Goal: Transaction & Acquisition: Purchase product/service

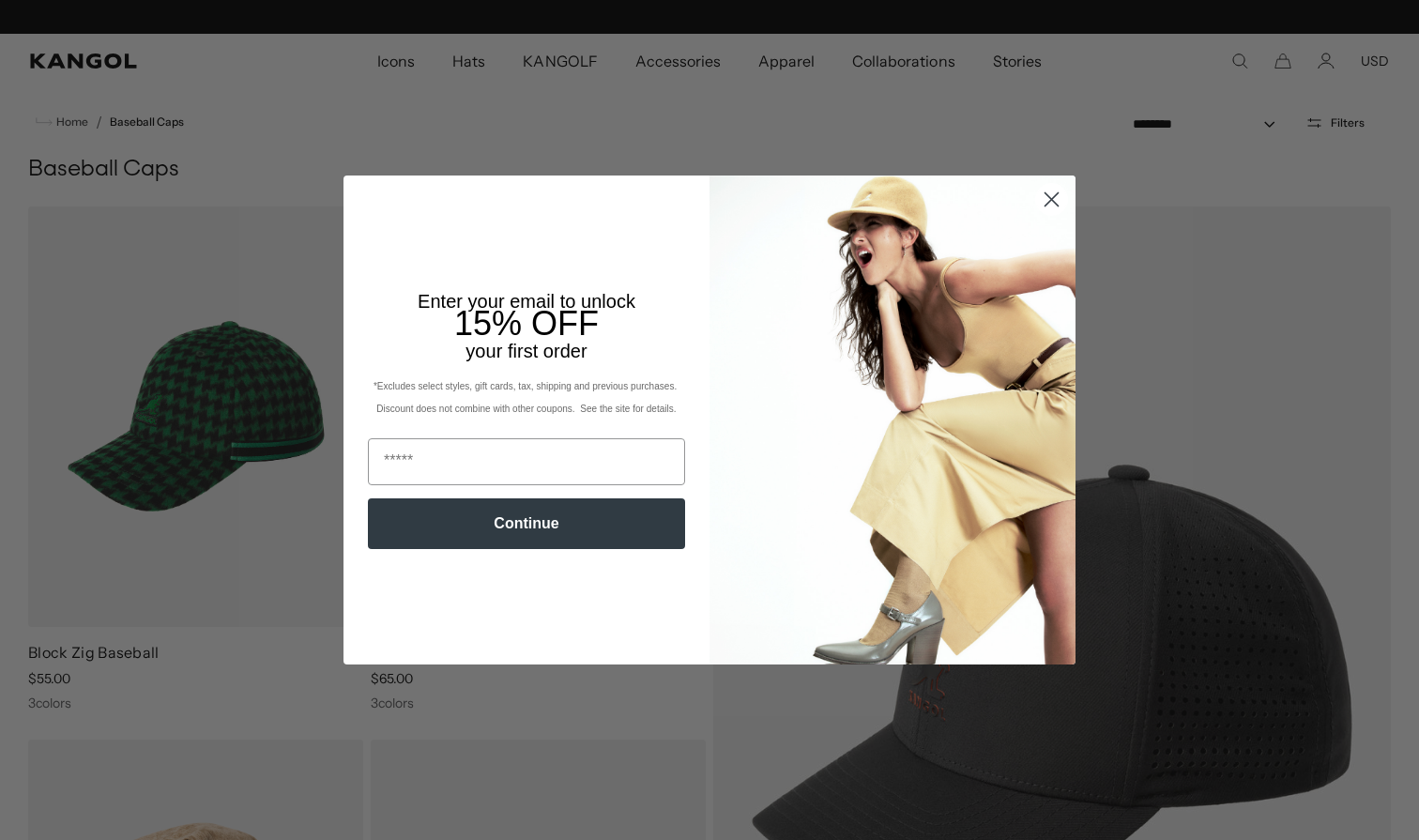
scroll to position [0, 387]
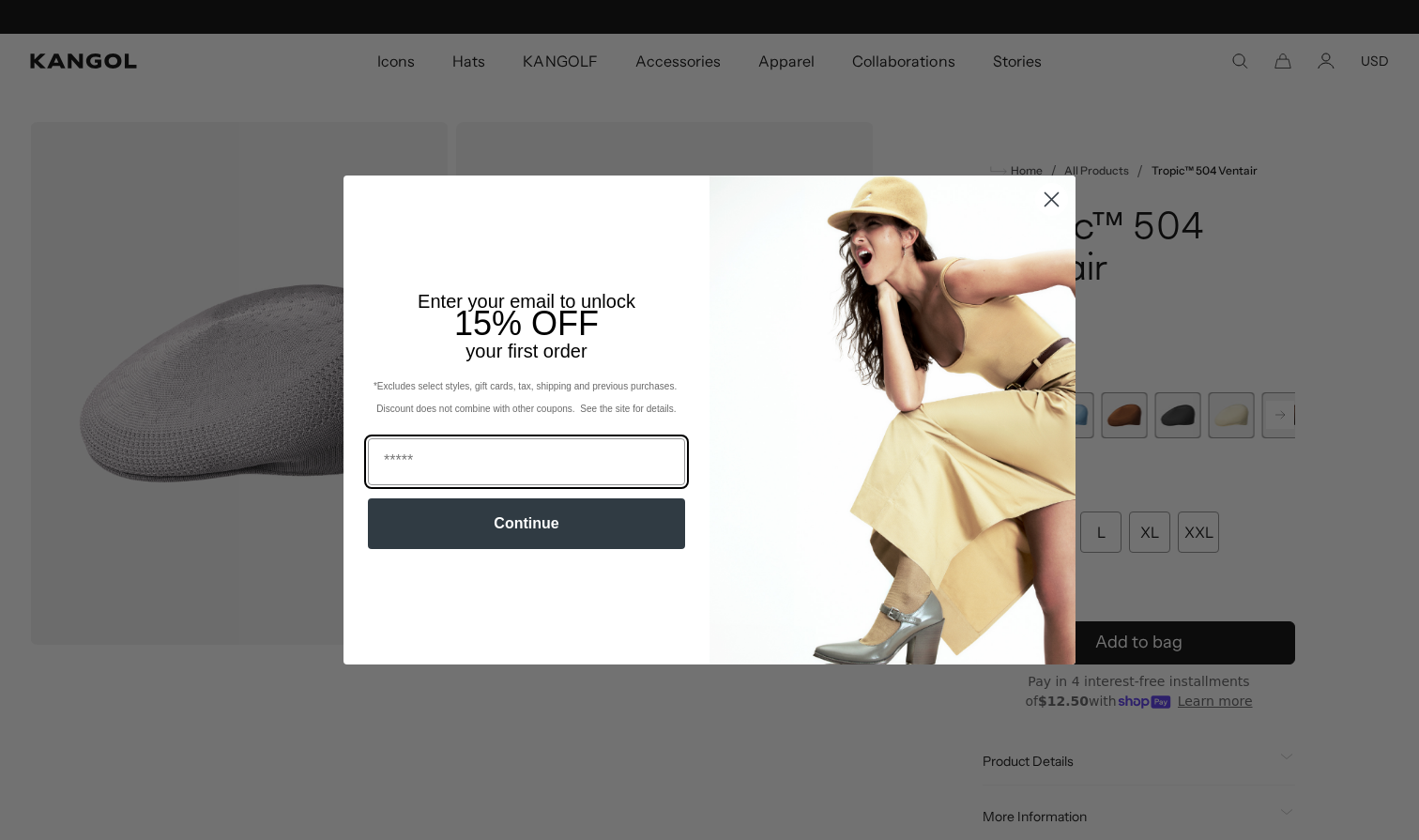
scroll to position [0, 387]
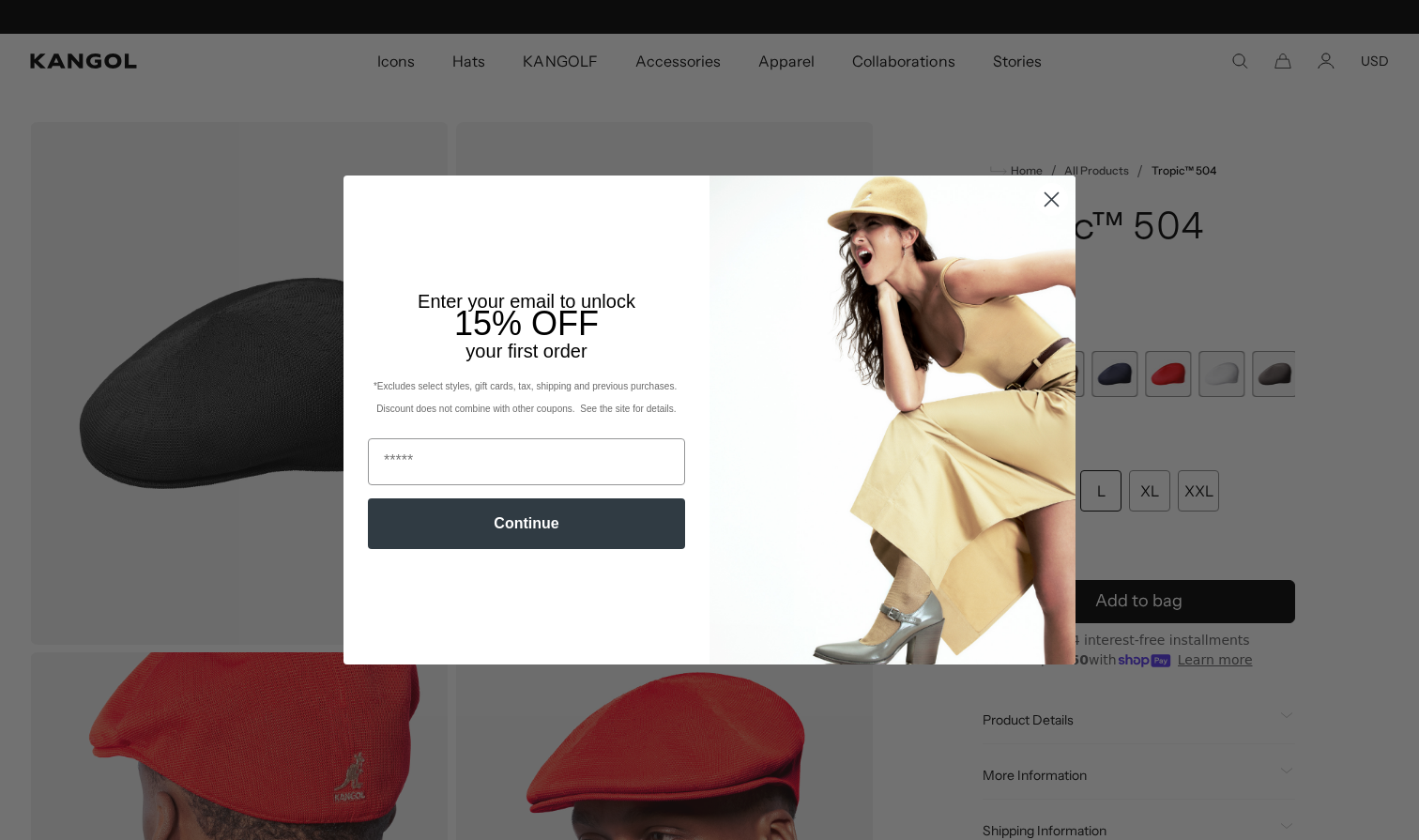
scroll to position [0, 387]
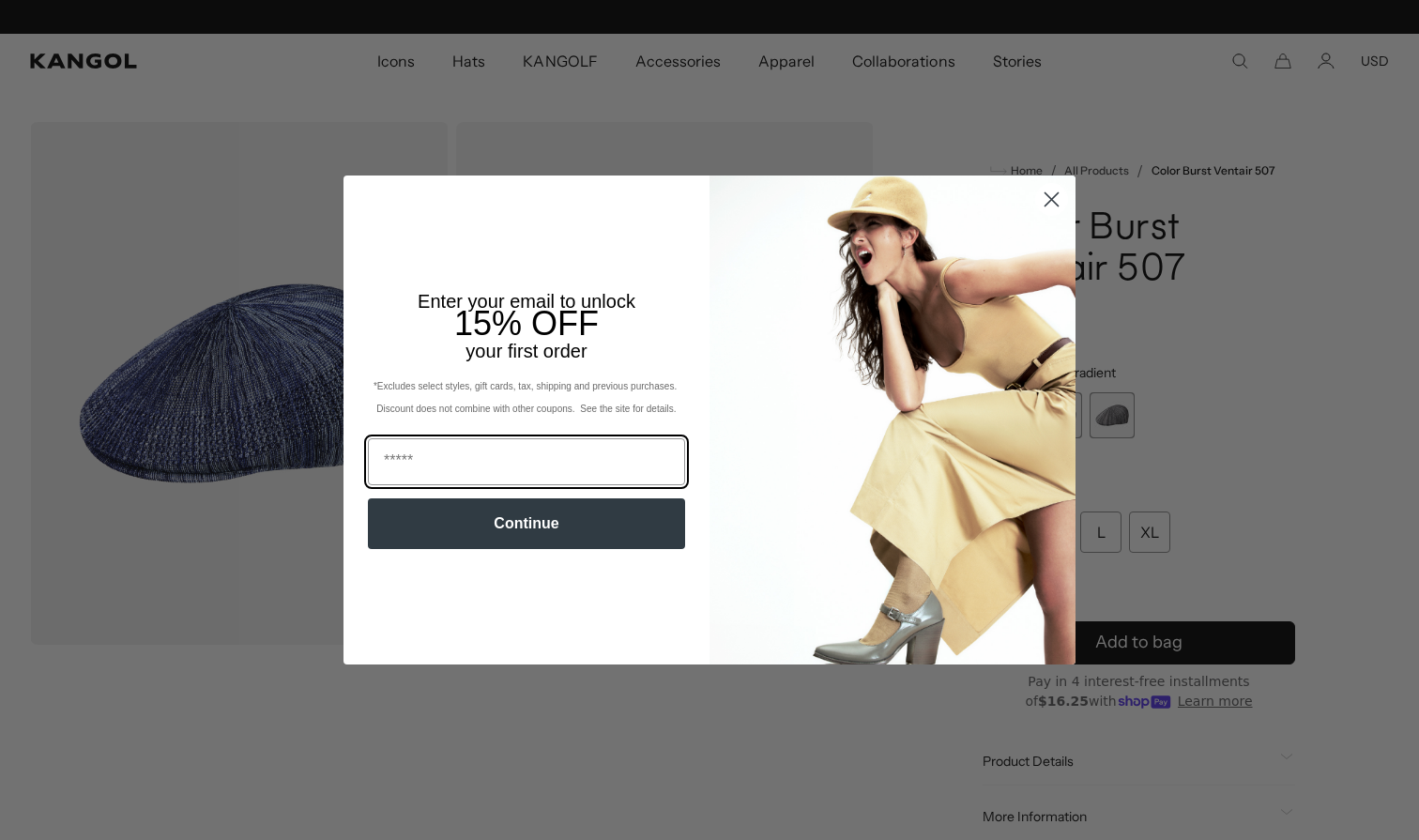
scroll to position [0, 387]
